Goal: Navigation & Orientation: Find specific page/section

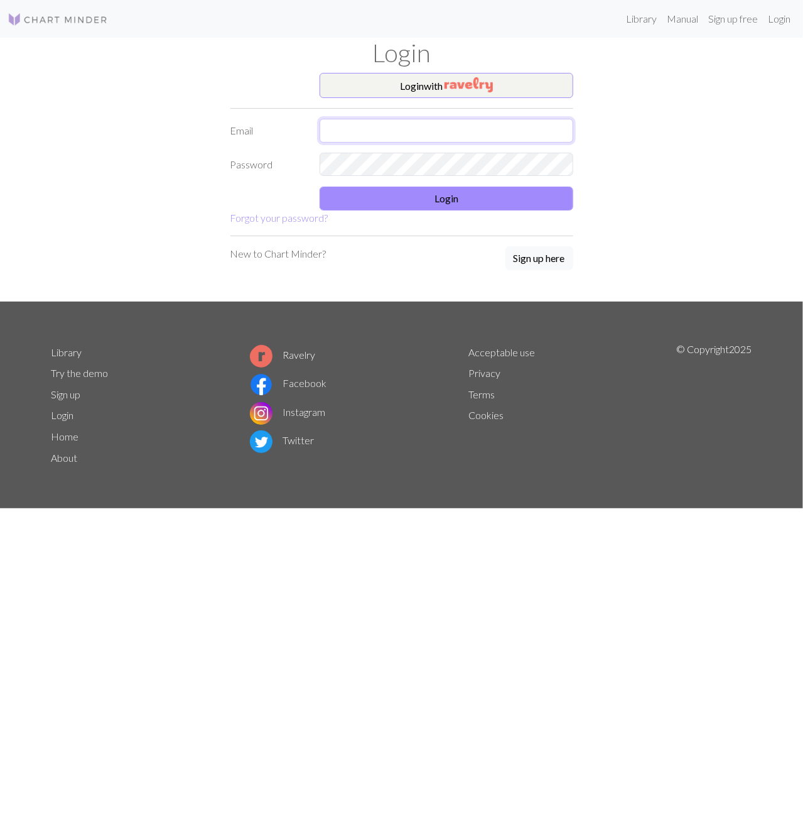
type input "[EMAIL_ADDRESS][PERSON_NAME][DOMAIN_NAME]"
click at [182, 169] on div "Login with Email [EMAIL_ADDRESS][PERSON_NAME][DOMAIN_NAME] Password Login Forgo…" at bounding box center [402, 187] width 716 height 229
click at [428, 200] on button "Login" at bounding box center [447, 199] width 254 height 24
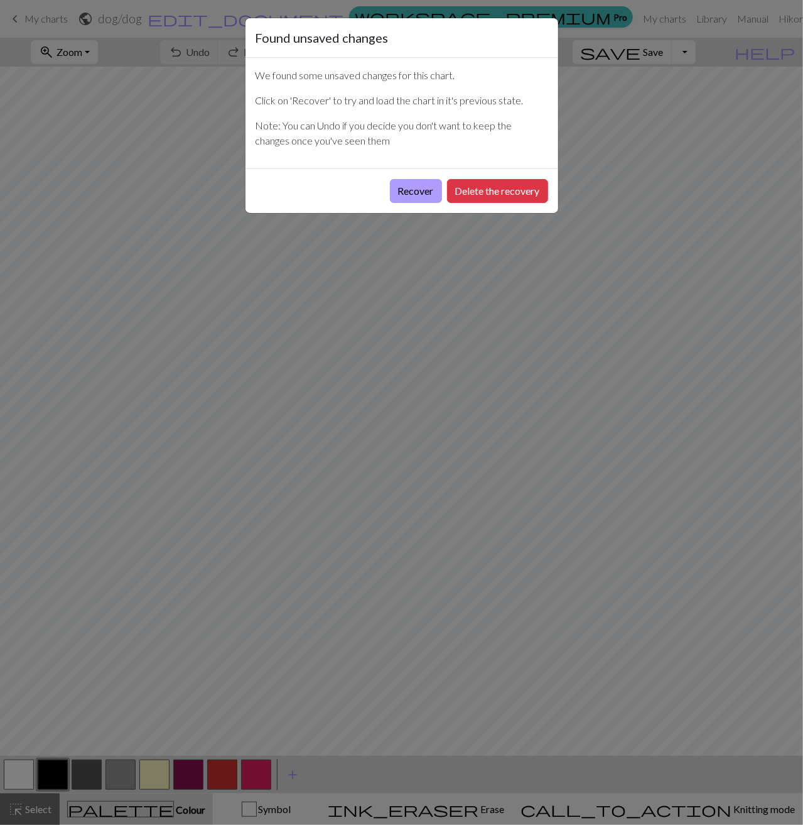
click at [422, 189] on button "Recover" at bounding box center [416, 191] width 52 height 24
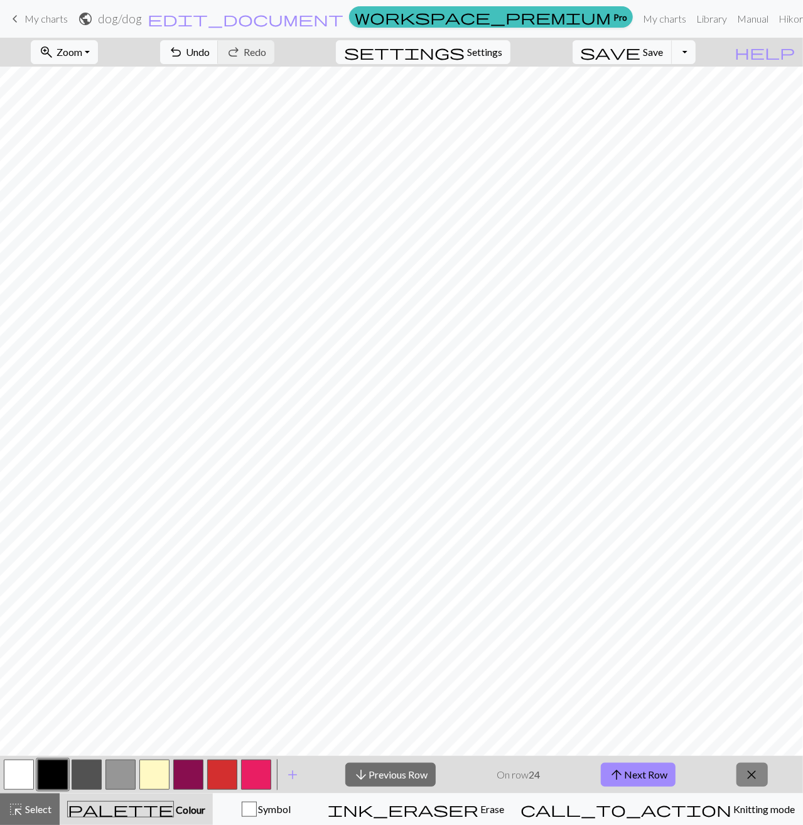
click at [755, 772] on span "close" at bounding box center [752, 775] width 15 height 18
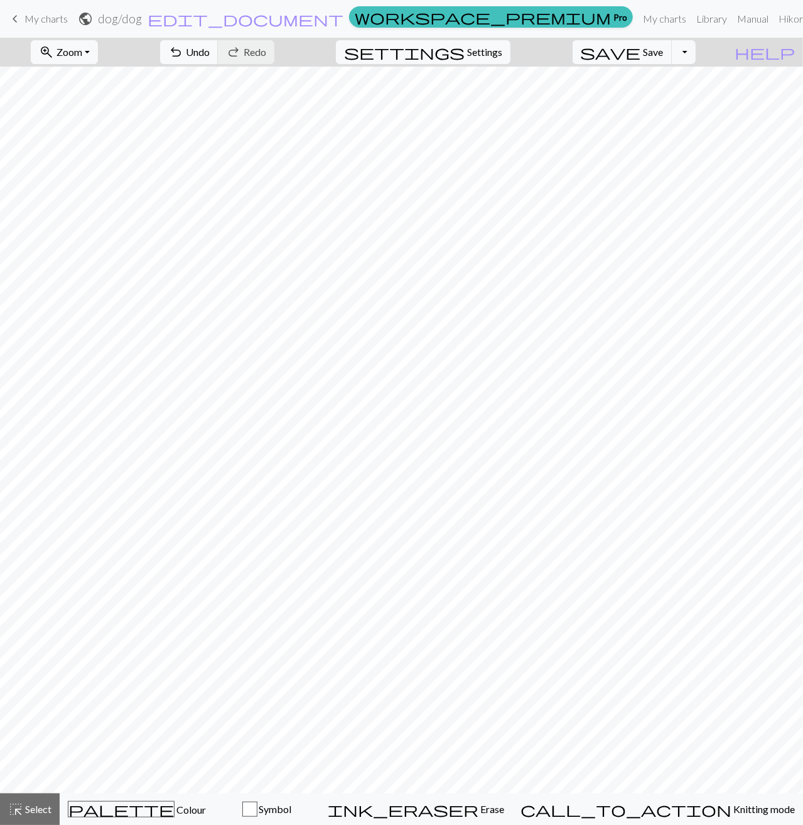
click at [62, 15] on span "My charts" at bounding box center [45, 19] width 43 height 12
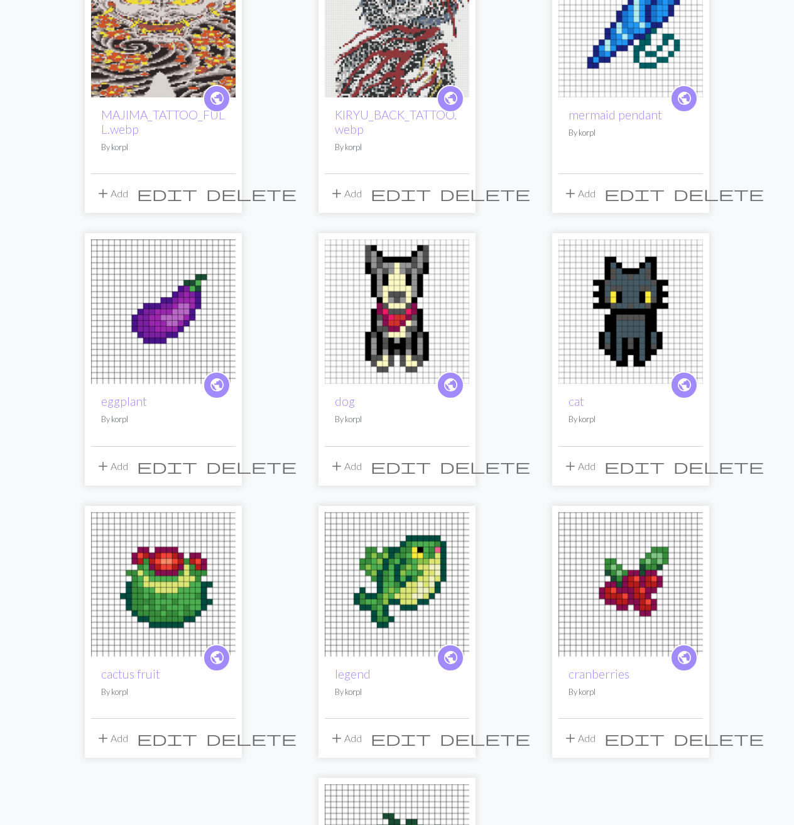
scroll to position [188, 0]
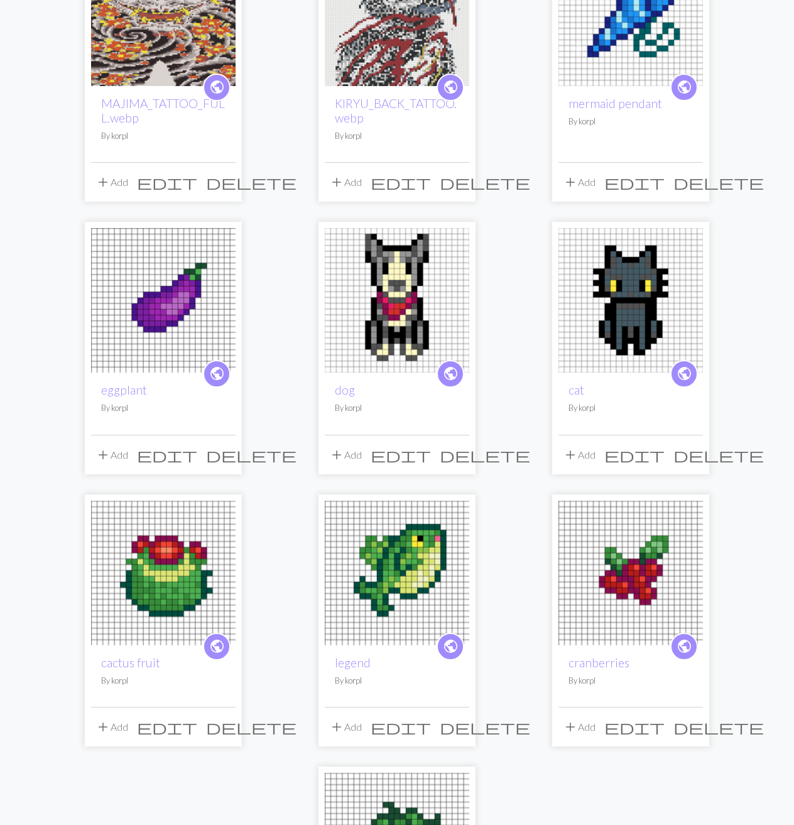
click at [653, 268] on img at bounding box center [630, 300] width 144 height 144
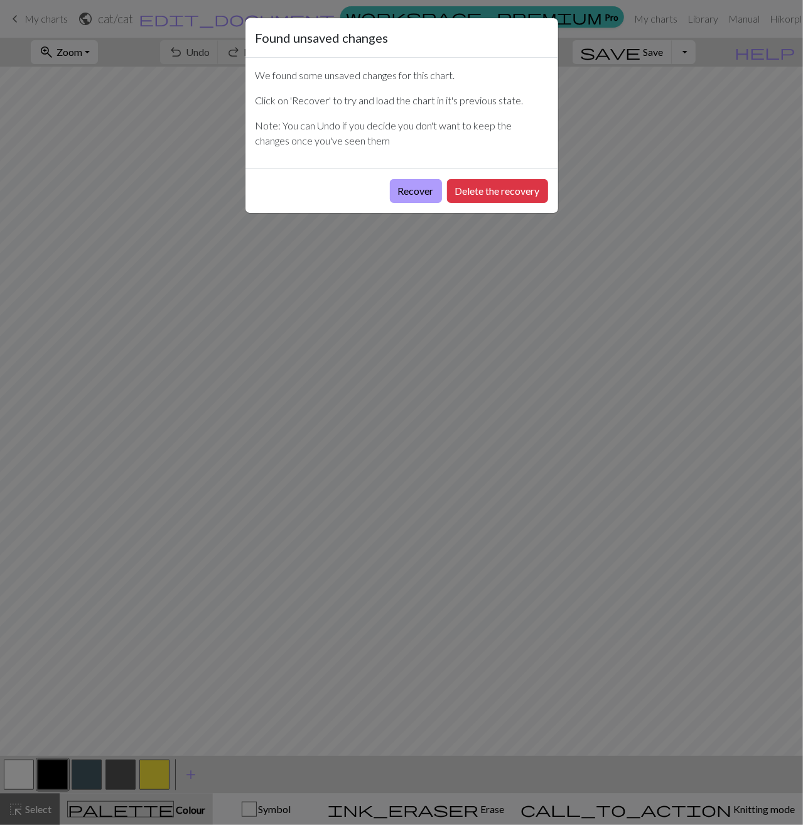
click at [408, 188] on button "Recover" at bounding box center [416, 191] width 52 height 24
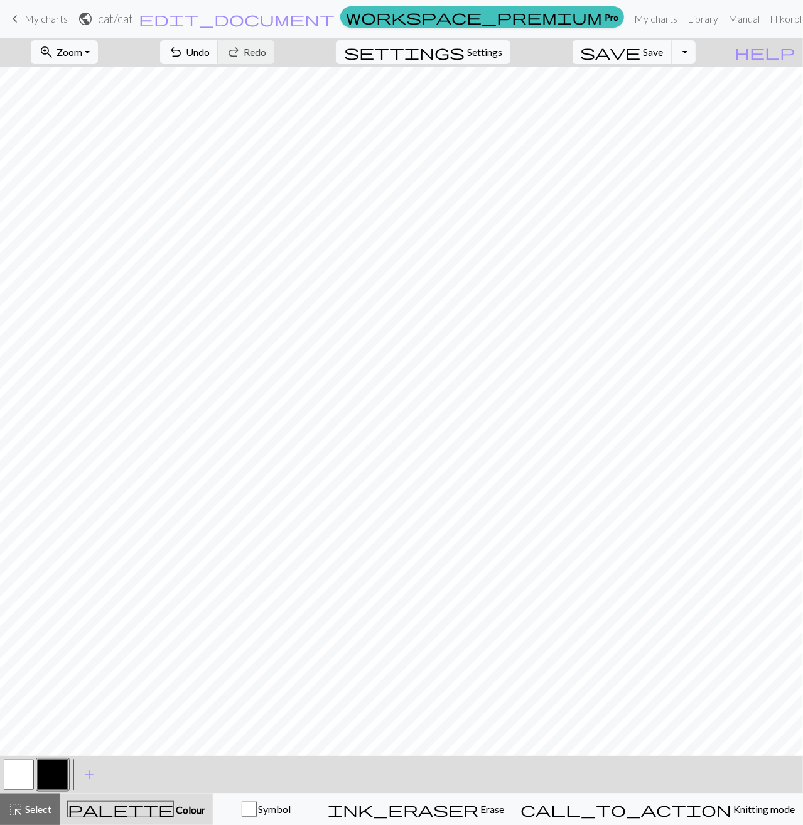
click at [21, 12] on span "keyboard_arrow_left" at bounding box center [15, 19] width 15 height 18
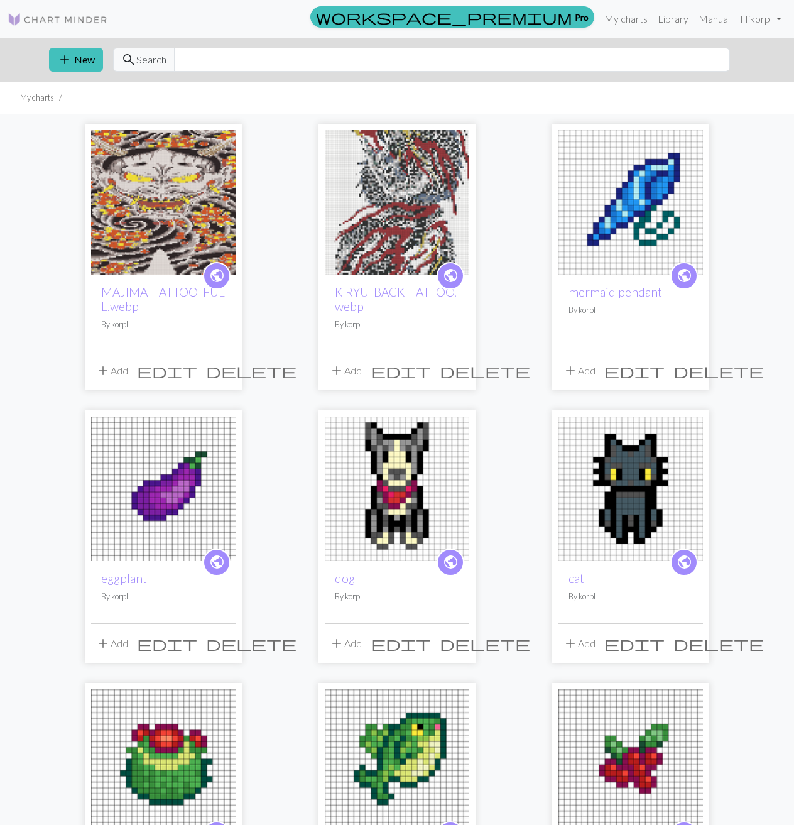
click at [618, 498] on img at bounding box center [630, 488] width 144 height 144
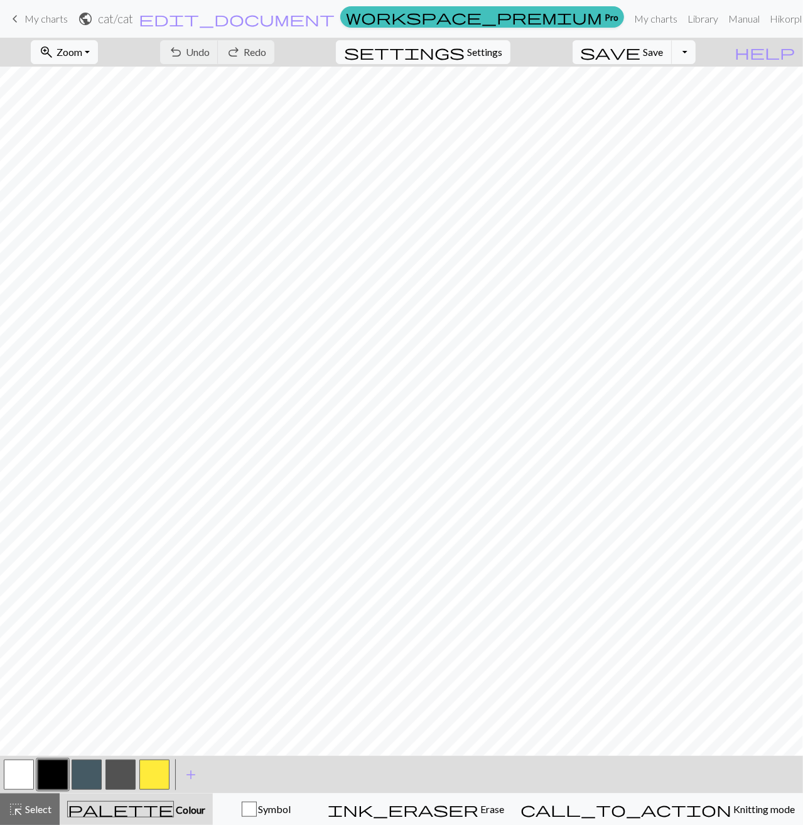
click at [37, 22] on span "My charts" at bounding box center [45, 19] width 43 height 12
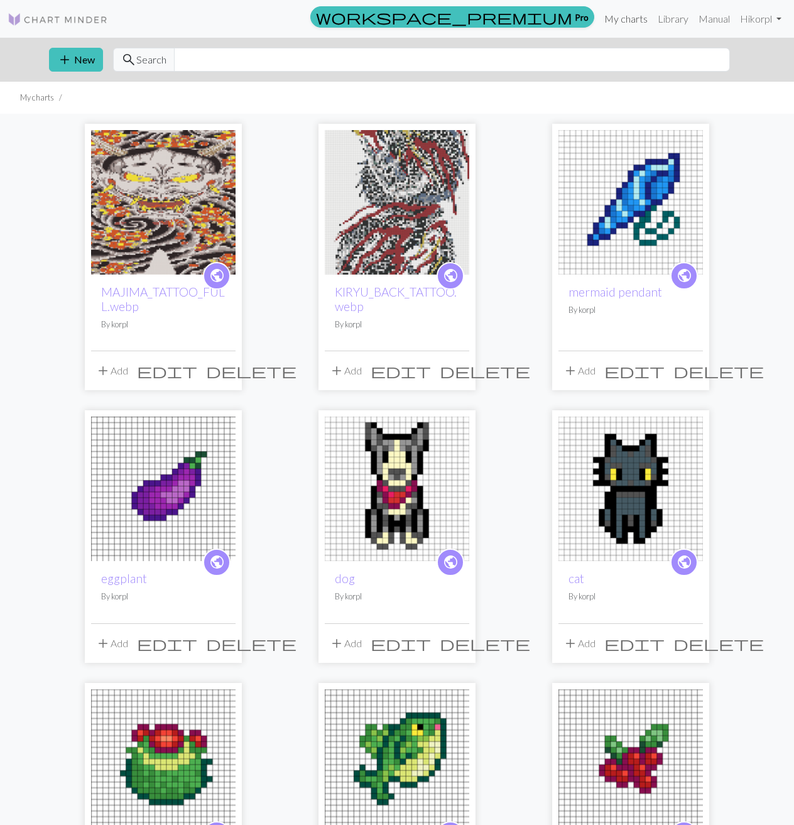
click at [634, 16] on link "My charts" at bounding box center [625, 18] width 53 height 25
click at [657, 21] on link "Library" at bounding box center [673, 18] width 41 height 25
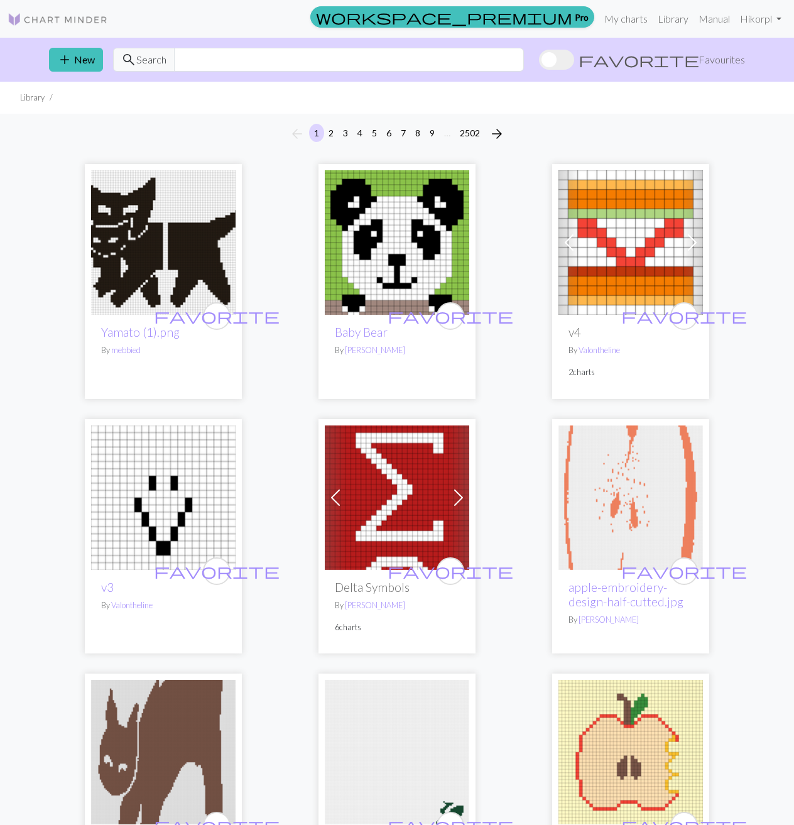
click at [574, 56] on span at bounding box center [556, 60] width 35 height 20
click at [539, 61] on input "favorite Favourites" at bounding box center [539, 61] width 0 height 0
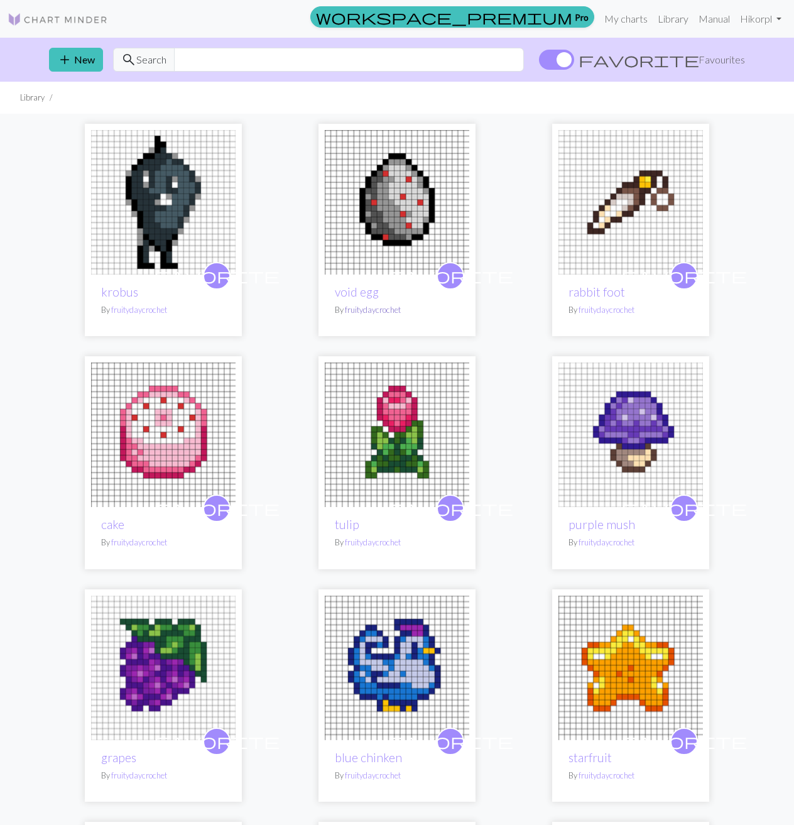
click at [362, 305] on link "fruitydaycrochet" at bounding box center [373, 310] width 56 height 10
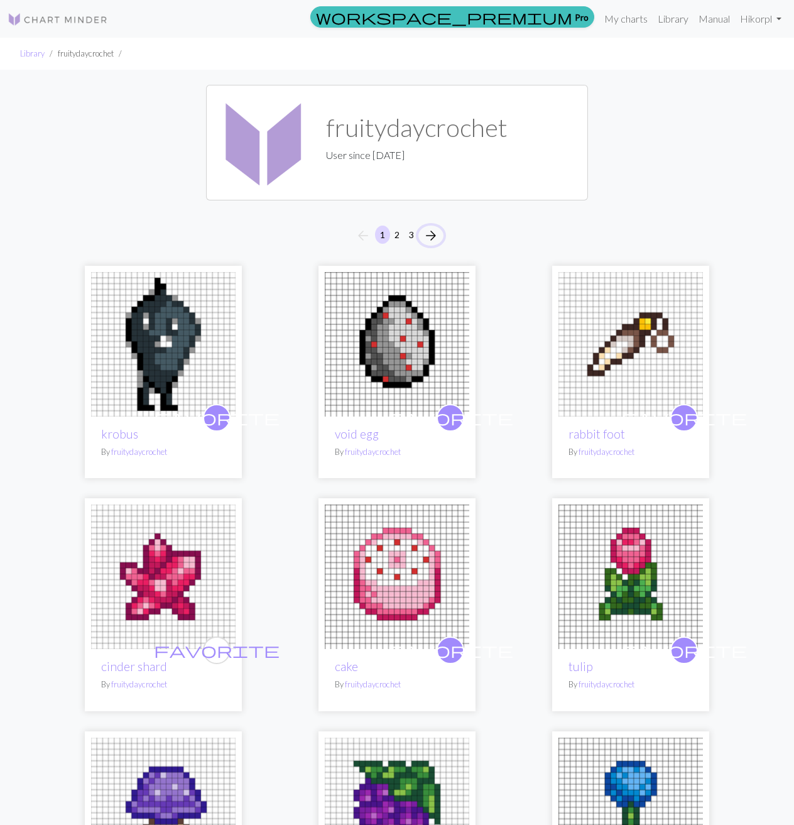
click at [430, 229] on span "arrow_forward" at bounding box center [430, 236] width 15 height 18
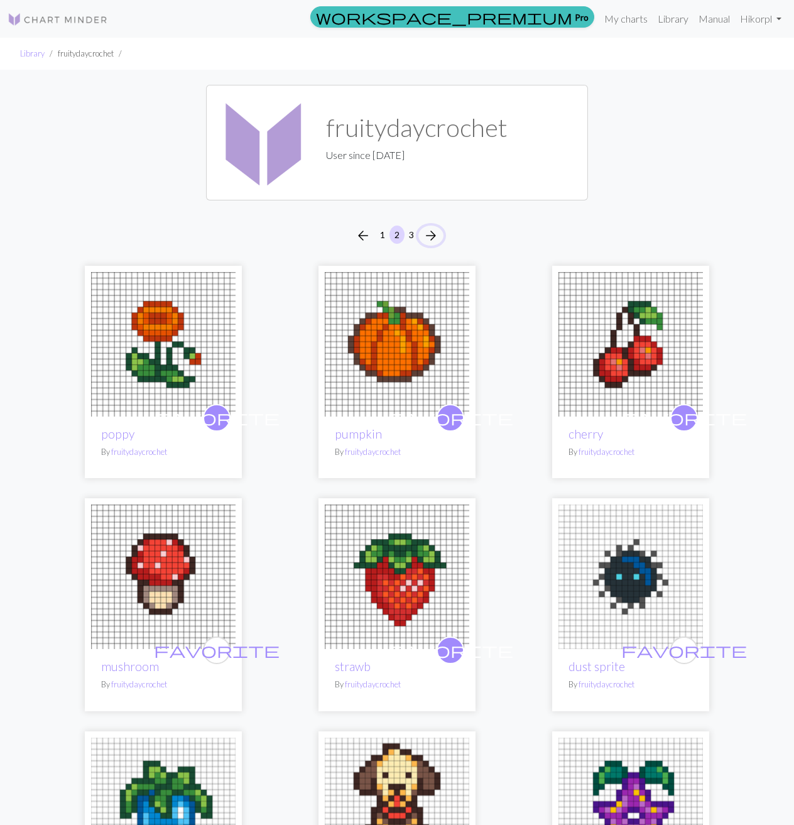
click at [431, 235] on span "arrow_forward" at bounding box center [430, 236] width 15 height 18
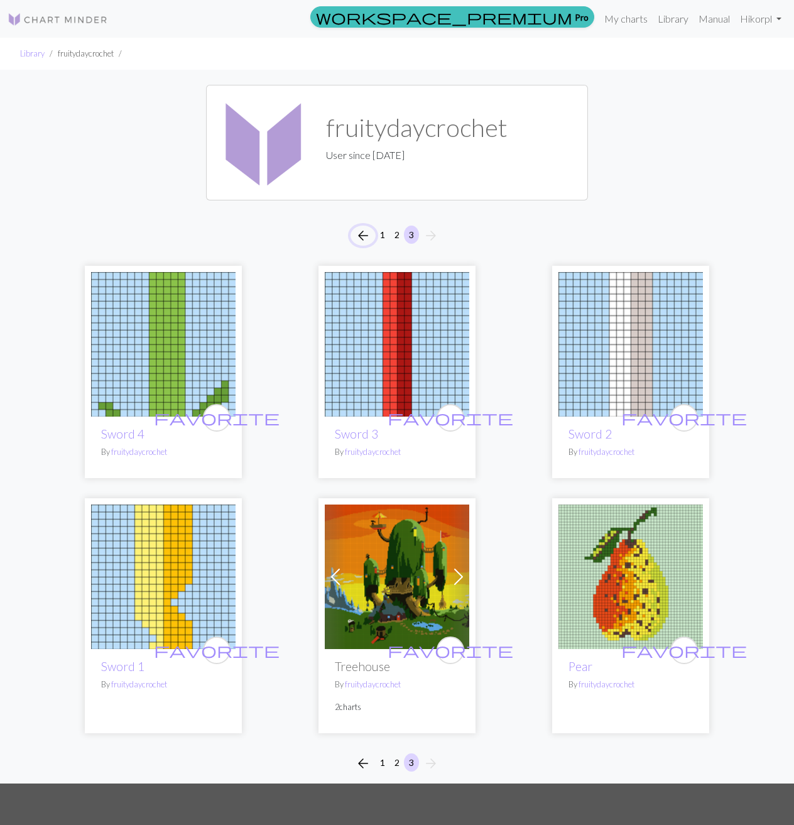
click at [361, 242] on span "arrow_back" at bounding box center [363, 236] width 15 height 18
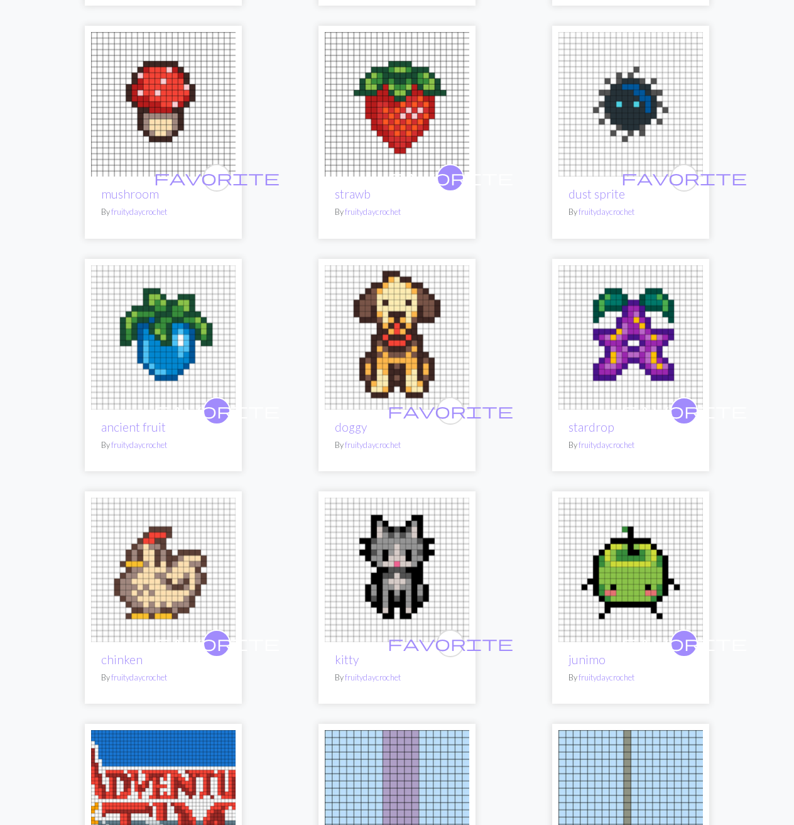
scroll to position [503, 0]
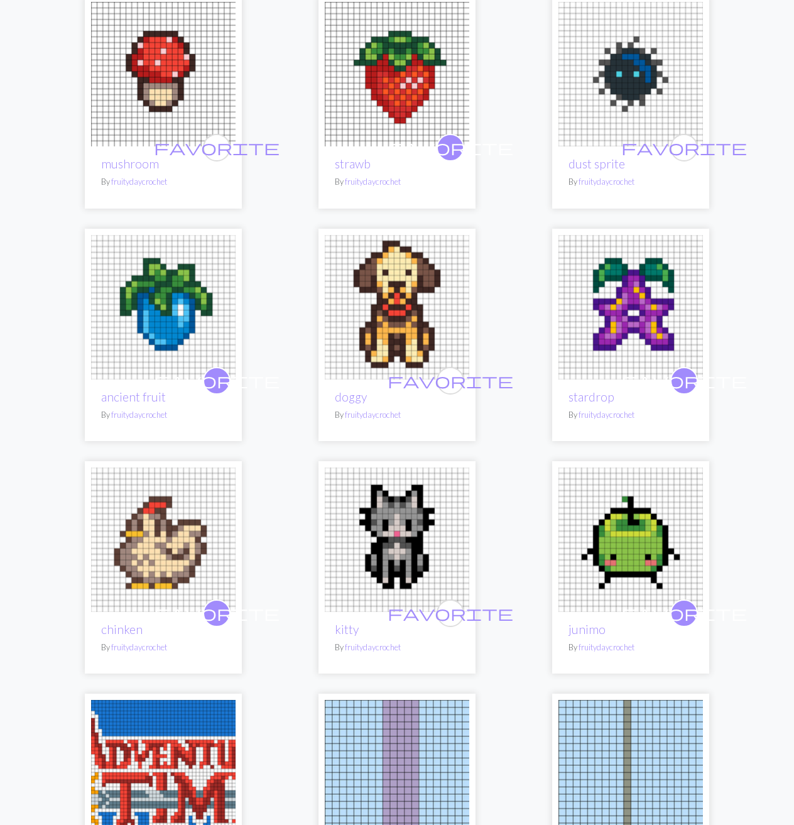
click at [369, 531] on img at bounding box center [397, 539] width 144 height 144
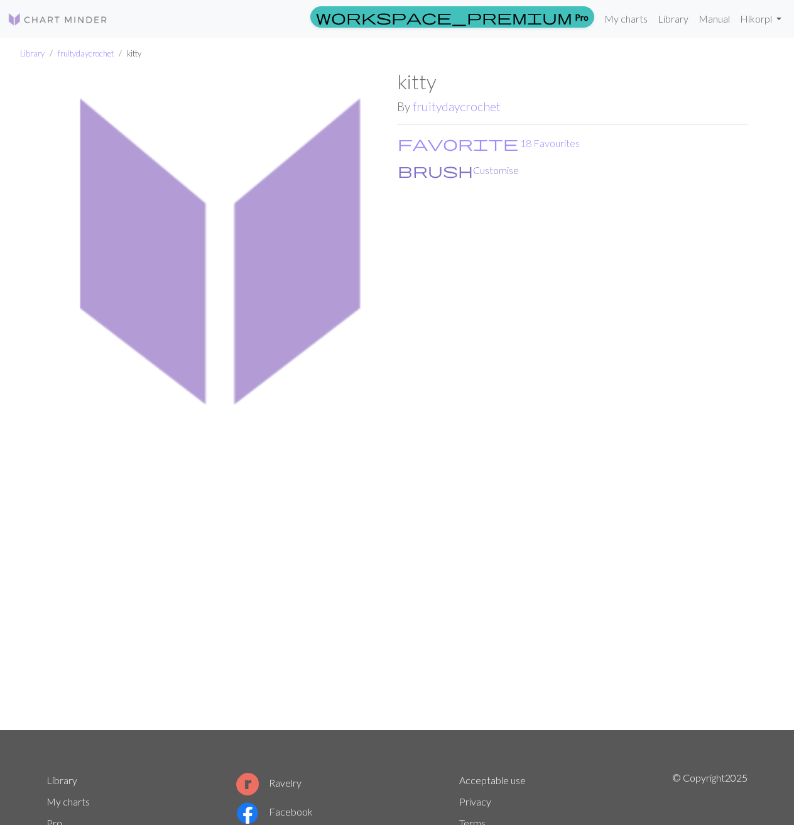
click at [423, 174] on button "brush Customise" at bounding box center [458, 170] width 122 height 16
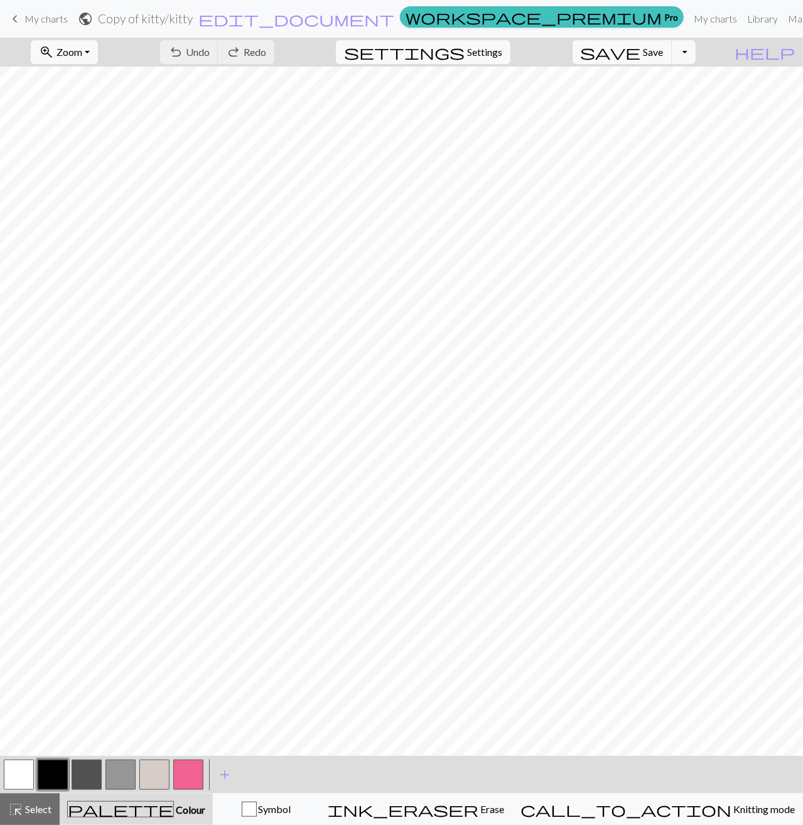
click at [45, 16] on span "My charts" at bounding box center [45, 19] width 43 height 12
